Goal: Task Accomplishment & Management: Complete application form

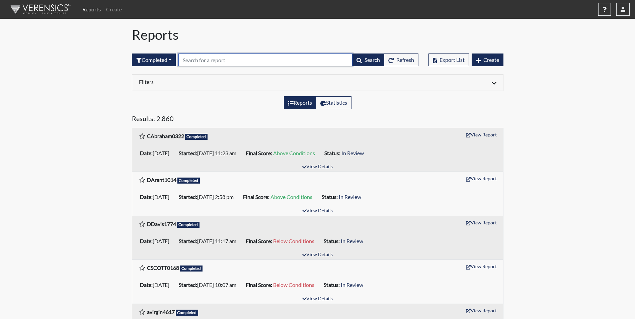
click at [203, 60] on input "text" at bounding box center [265, 60] width 174 height 13
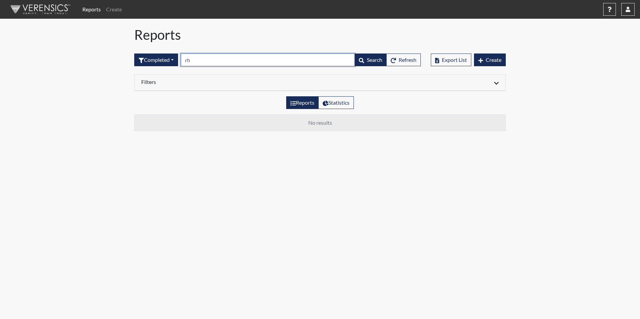
type input "r"
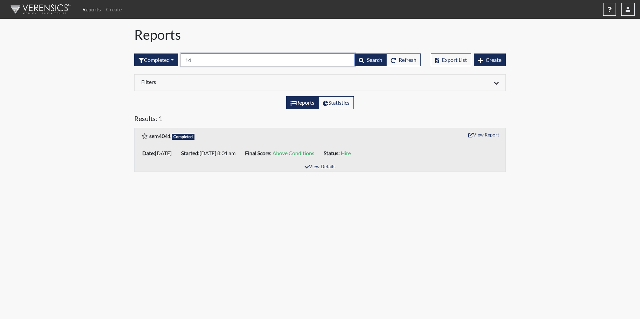
type input "1"
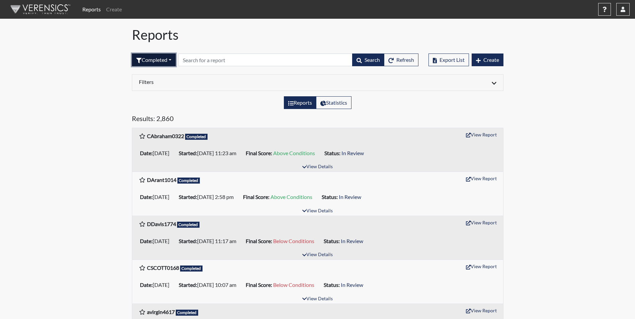
click at [172, 59] on button "Completed" at bounding box center [154, 60] width 44 height 13
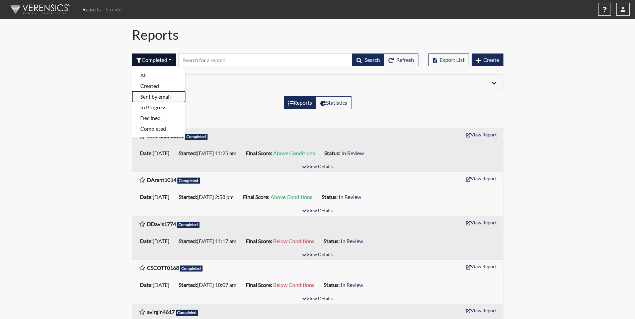
click at [152, 96] on button "Sent by email" at bounding box center [158, 96] width 53 height 11
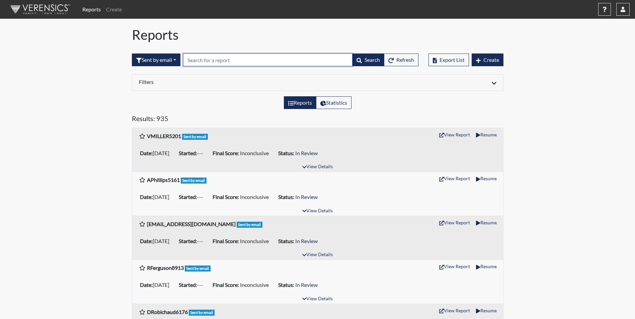
click at [209, 61] on input "text" at bounding box center [267, 60] width 169 height 13
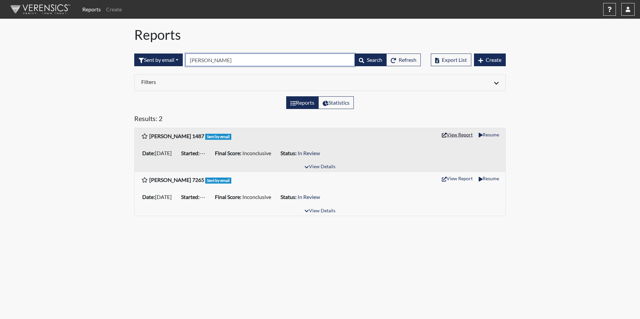
type input "rhodes"
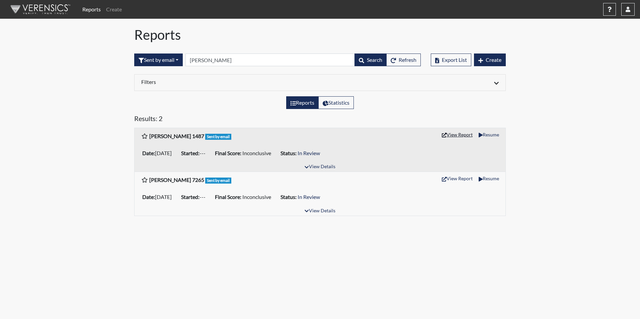
click at [455, 134] on button "View Report" at bounding box center [457, 134] width 37 height 10
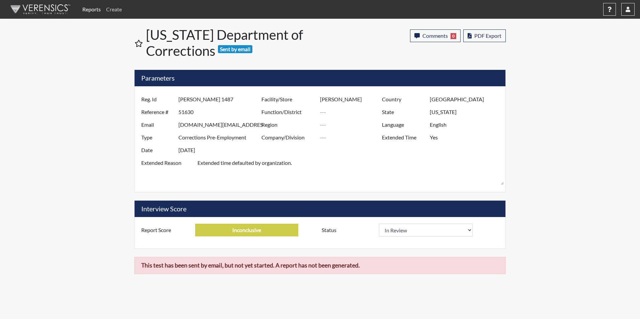
click at [114, 9] on link "Create" at bounding box center [113, 9] width 21 height 13
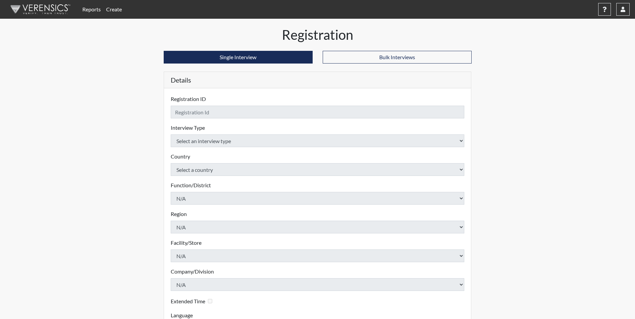
checkbox input "true"
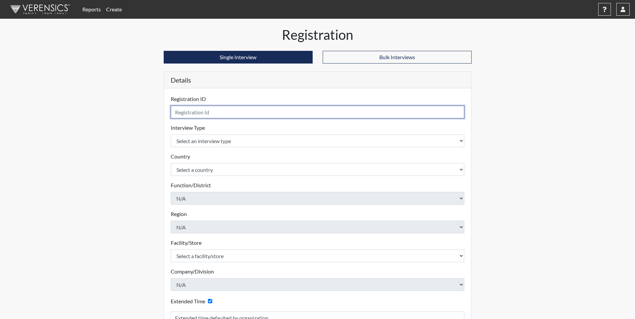
click at [202, 113] on input "text" at bounding box center [318, 112] width 294 height 13
type input "c"
type input "[PERSON_NAME] 1487"
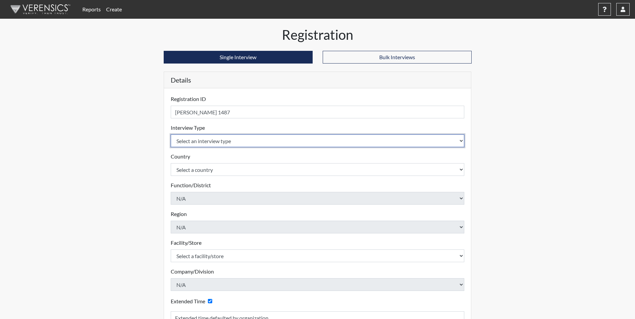
click at [212, 140] on select "Select an interview type Corrections Pre-Employment" at bounding box center [318, 140] width 294 height 13
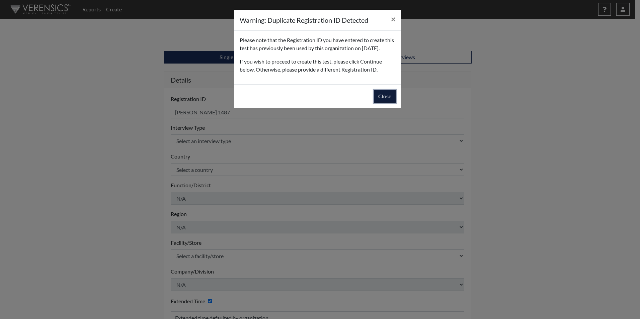
click at [388, 103] on button "Close" at bounding box center [385, 96] width 22 height 13
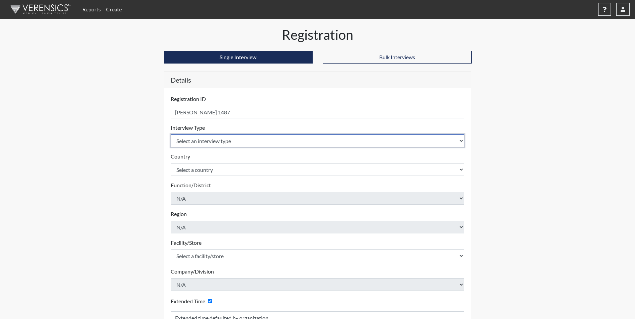
click at [184, 137] on select "Select an interview type Corrections Pre-Employment" at bounding box center [318, 140] width 294 height 13
select select "ff733e93-e1bf-11ea-9c9f-0eff0cf7eb8f"
click at [171, 134] on select "Select an interview type Corrections Pre-Employment" at bounding box center [318, 140] width 294 height 13
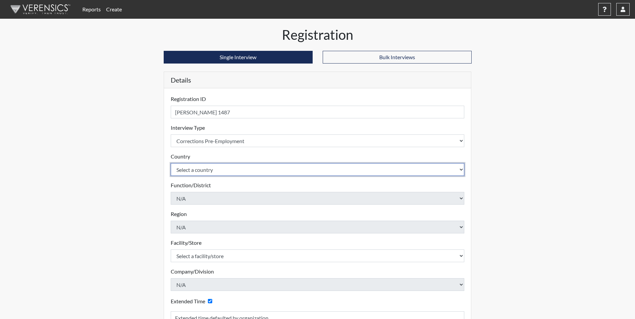
click at [200, 173] on select "Select a country [GEOGRAPHIC_DATA] [GEOGRAPHIC_DATA]" at bounding box center [318, 169] width 294 height 13
select select "united-states-of-[GEOGRAPHIC_DATA]"
click at [171, 163] on select "Select a country [GEOGRAPHIC_DATA] [GEOGRAPHIC_DATA]" at bounding box center [318, 169] width 294 height 13
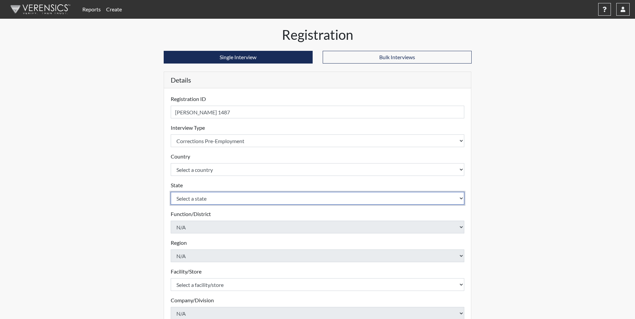
click at [202, 201] on select "Select a state [US_STATE] [US_STATE] [US_STATE] [US_STATE] [US_STATE] [US_STATE…" at bounding box center [318, 198] width 294 height 13
select select "SC"
click at [171, 192] on select "Select a state [US_STATE] [US_STATE] [US_STATE] [US_STATE] [US_STATE] [US_STATE…" at bounding box center [318, 198] width 294 height 13
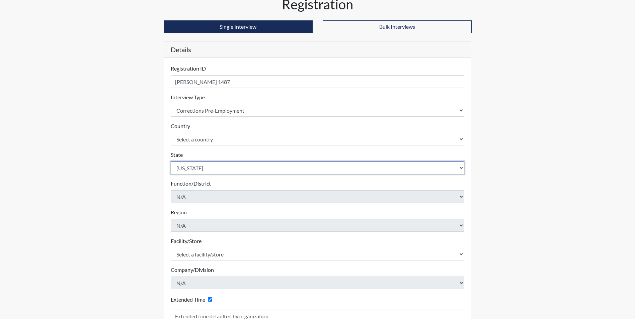
scroll to position [67, 0]
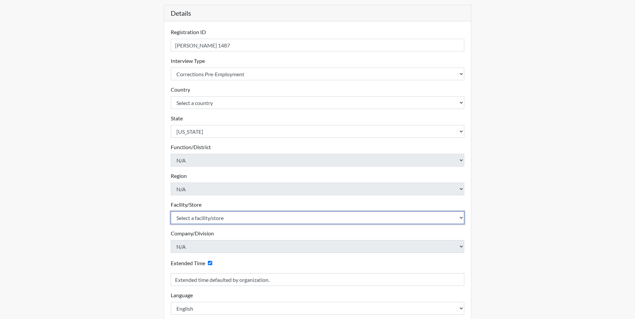
click at [204, 219] on select "Select a facility/store [GEOGRAPHIC_DATA] CI Broad River CI [PERSON_NAME] CI Di…" at bounding box center [318, 217] width 294 height 13
select select "190798da-940c-4a61-8975-3d1dce88d2fe"
click at [171, 211] on select "Select a facility/store [GEOGRAPHIC_DATA] CI Broad River CI [PERSON_NAME] CI Di…" at bounding box center [318, 217] width 294 height 13
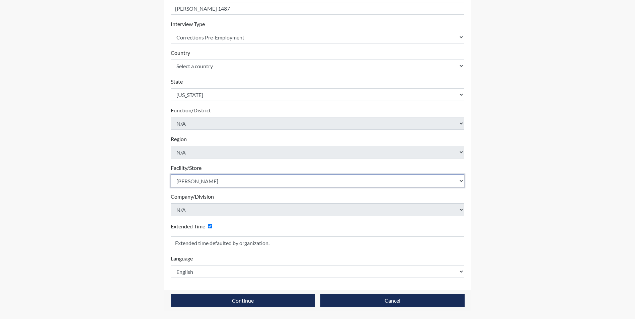
scroll to position [104, 0]
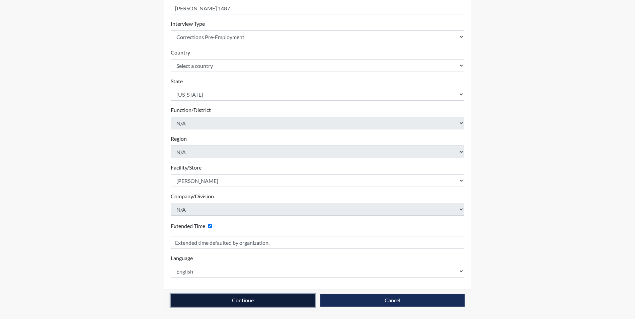
click at [240, 299] on button "Continue" at bounding box center [243, 300] width 144 height 13
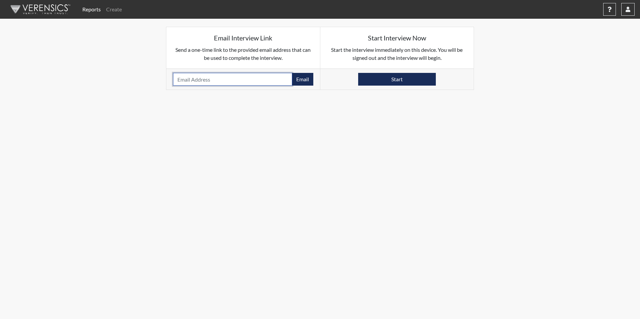
click at [207, 79] on input "email" at bounding box center [232, 79] width 119 height 13
type input "[DOMAIN_NAME][EMAIL_ADDRESS][PERSON_NAME][DOMAIN_NAME]"
click at [301, 81] on button "Email" at bounding box center [302, 79] width 21 height 13
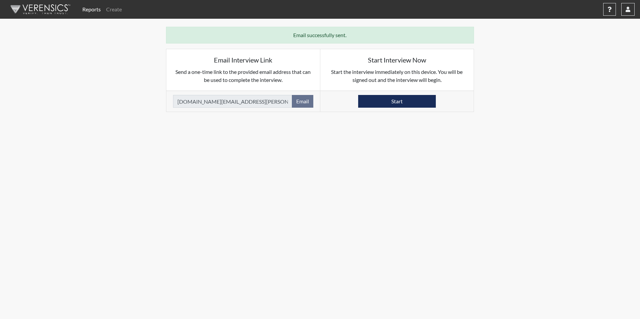
drag, startPoint x: 301, startPoint y: 80, endPoint x: 386, endPoint y: 165, distance: 119.2
click at [386, 165] on body "Reports Create Help Center × Verensics Best Practices How to successfully use t…" at bounding box center [320, 159] width 640 height 319
